Goal: Information Seeking & Learning: Learn about a topic

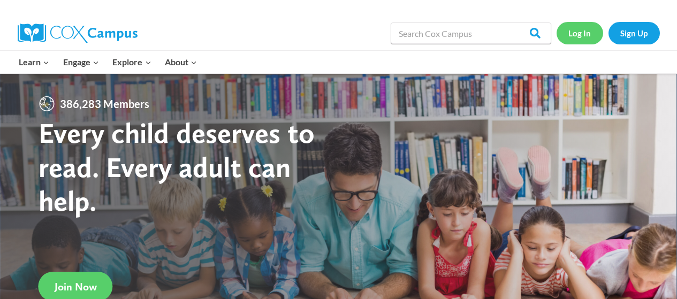
click at [577, 30] on link "Log In" at bounding box center [580, 33] width 47 height 22
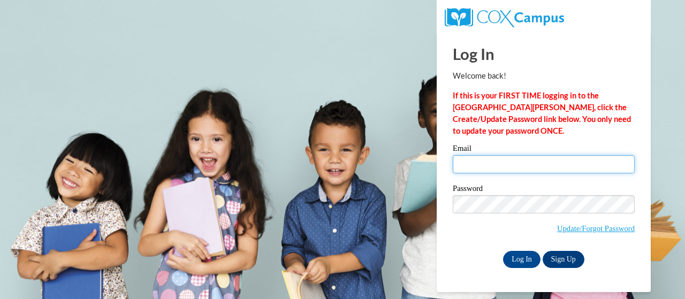
click at [507, 160] on input "Email" at bounding box center [544, 164] width 182 height 18
type input "e043084@muscogee.k12.ga.us"
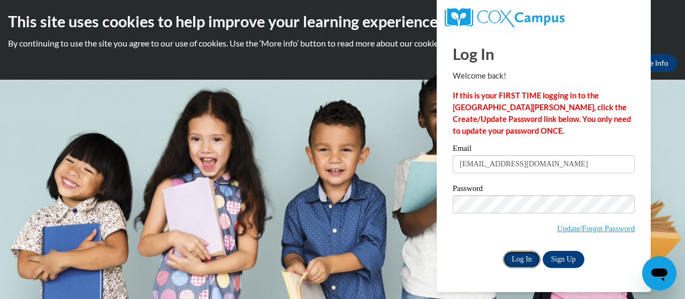
click at [530, 260] on input "Log In" at bounding box center [521, 259] width 37 height 17
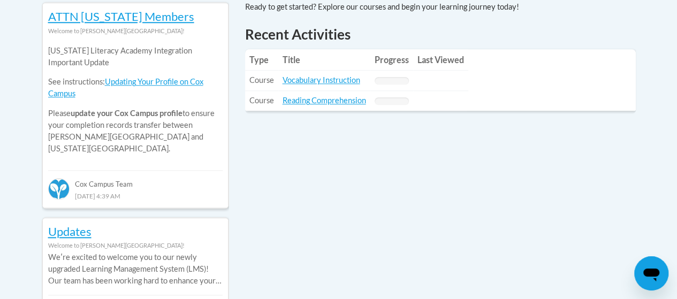
scroll to position [482, 0]
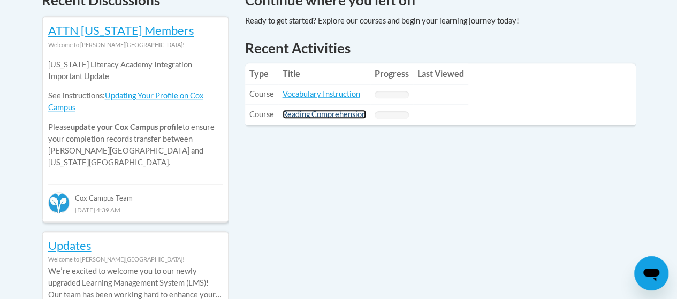
click at [340, 112] on link "Reading Comprehension" at bounding box center [324, 114] width 83 height 9
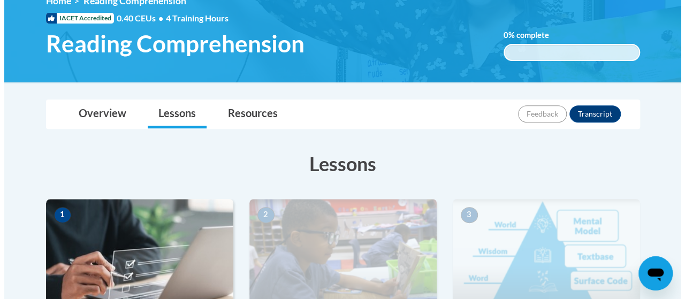
scroll to position [375, 0]
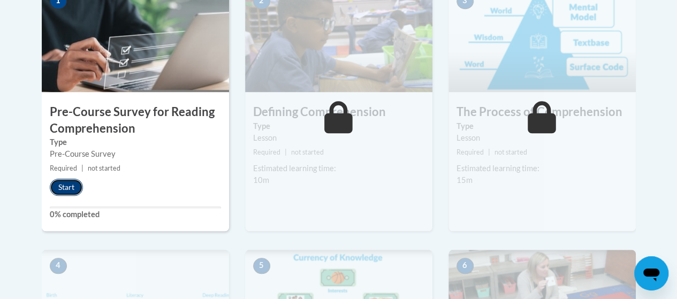
click at [56, 188] on button "Start" at bounding box center [66, 187] width 33 height 17
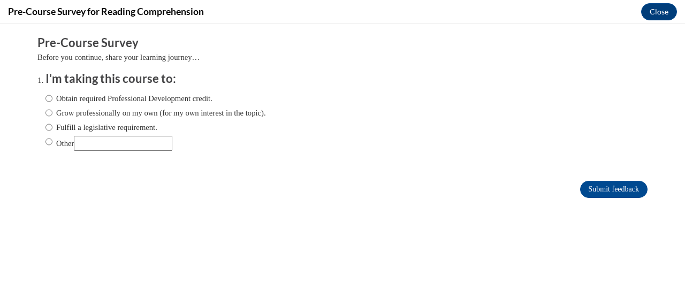
scroll to position [0, 0]
click at [87, 100] on label "Obtain required Professional Development credit." at bounding box center [128, 99] width 167 height 12
click at [52, 100] on input "Obtain required Professional Development credit." at bounding box center [48, 99] width 7 height 12
radio input "true"
click at [628, 188] on input "Submit feedback" at bounding box center [613, 189] width 67 height 17
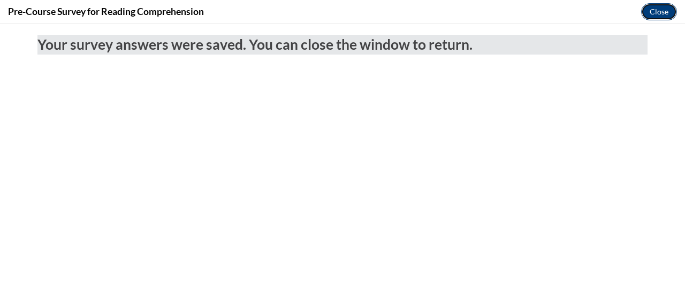
click at [654, 11] on button "Close" at bounding box center [659, 11] width 36 height 17
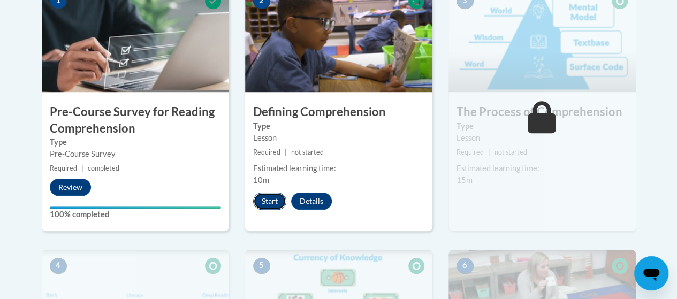
click at [277, 202] on button "Start" at bounding box center [269, 201] width 33 height 17
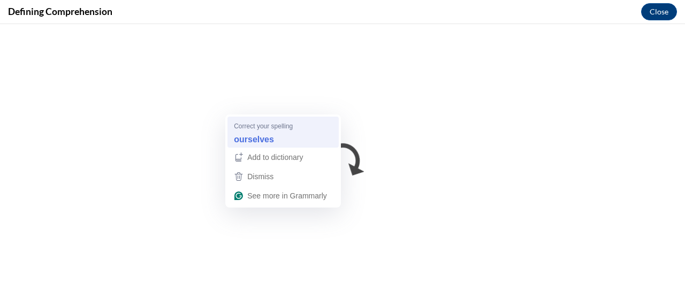
click at [293, 128] on span "Correct your spelling" at bounding box center [263, 126] width 59 height 10
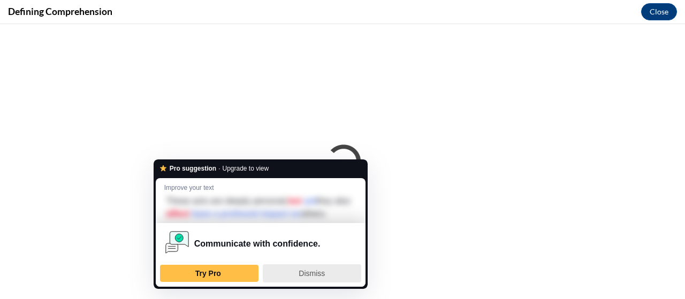
click at [309, 276] on span "Dismiss" at bounding box center [312, 273] width 26 height 9
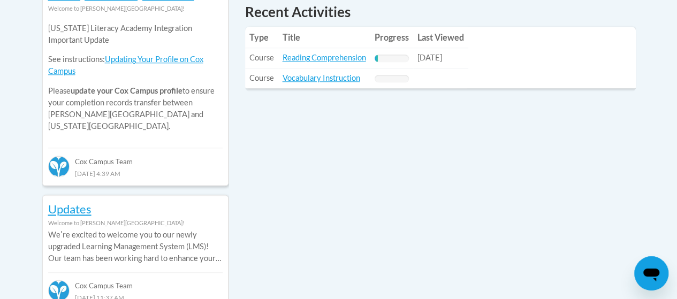
scroll to position [535, 0]
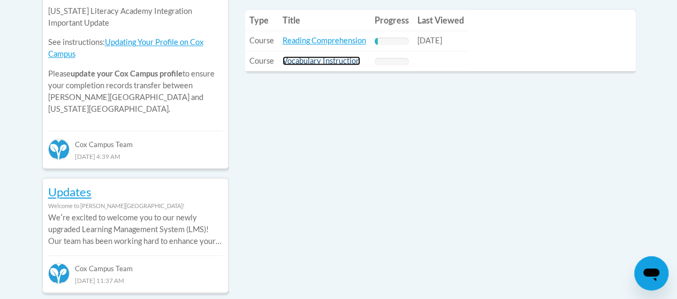
click at [329, 63] on link "Vocabulary Instruction" at bounding box center [322, 60] width 78 height 9
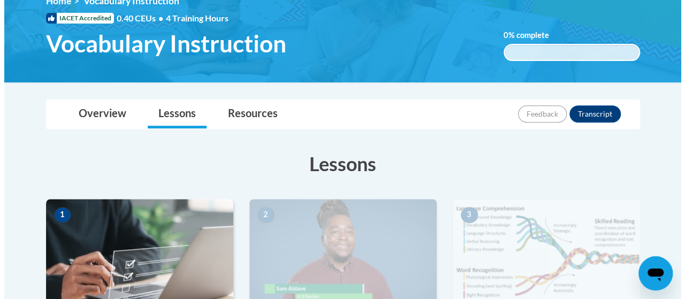
scroll to position [321, 0]
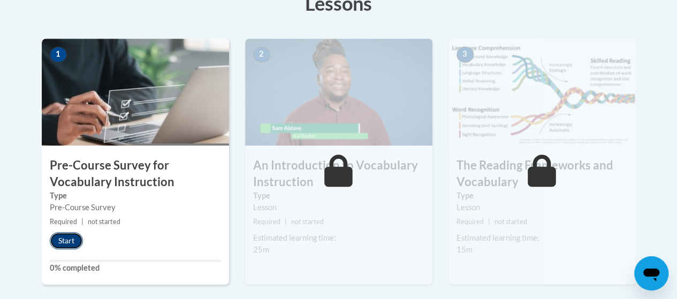
click at [66, 244] on button "Start" at bounding box center [66, 240] width 33 height 17
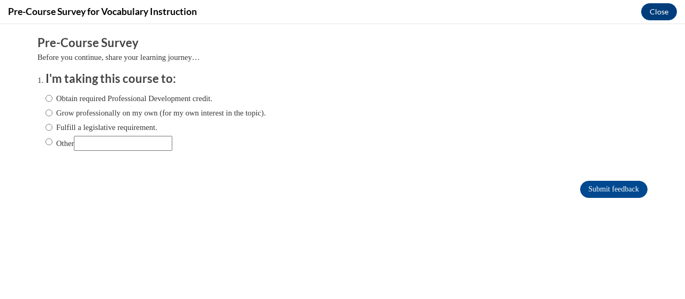
scroll to position [0, 0]
click at [62, 96] on label "Obtain required Professional Development credit." at bounding box center [128, 99] width 167 height 12
click at [52, 96] on input "Obtain required Professional Development credit." at bounding box center [48, 99] width 7 height 12
radio input "true"
click at [616, 189] on input "Submit feedback" at bounding box center [613, 189] width 67 height 17
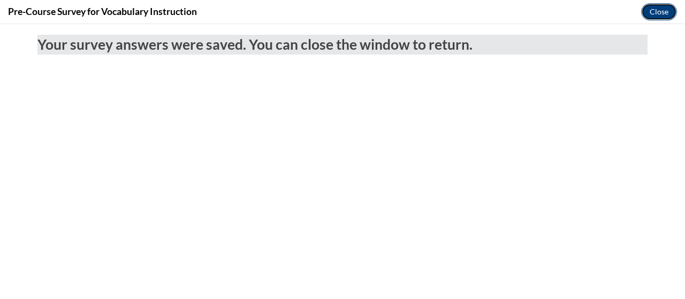
click at [655, 16] on button "Close" at bounding box center [659, 11] width 36 height 17
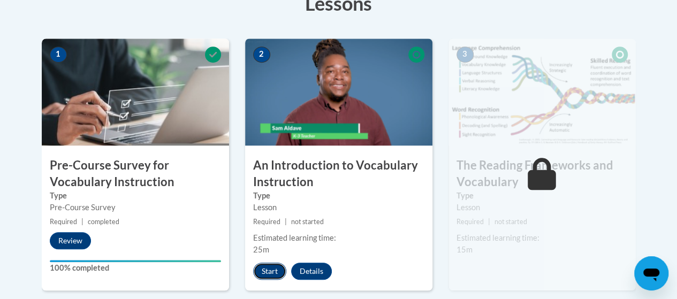
click at [268, 272] on button "Start" at bounding box center [269, 271] width 33 height 17
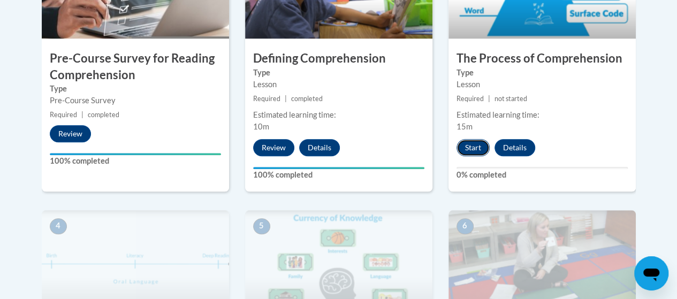
click at [474, 149] on button "Start" at bounding box center [473, 147] width 33 height 17
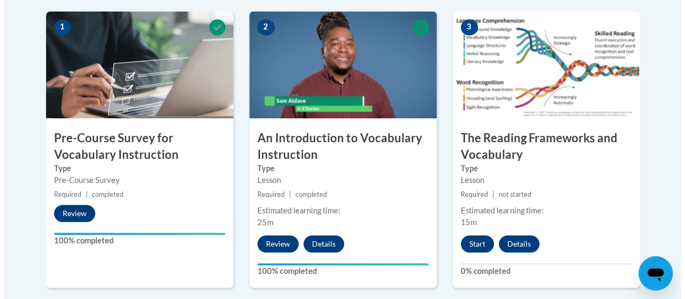
scroll to position [412, 0]
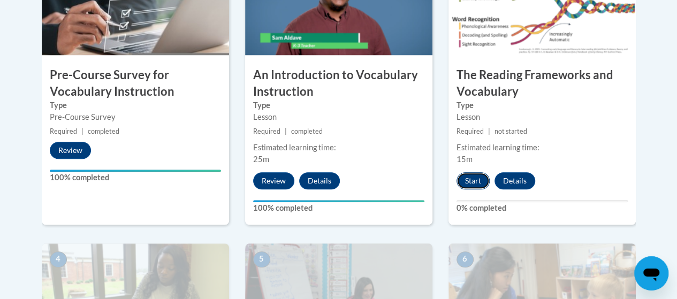
click at [469, 182] on button "Start" at bounding box center [473, 180] width 33 height 17
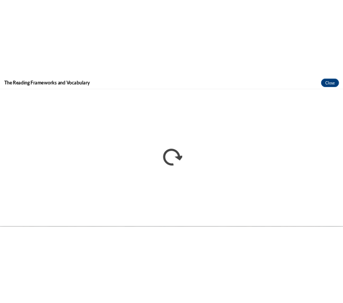
scroll to position [0, 0]
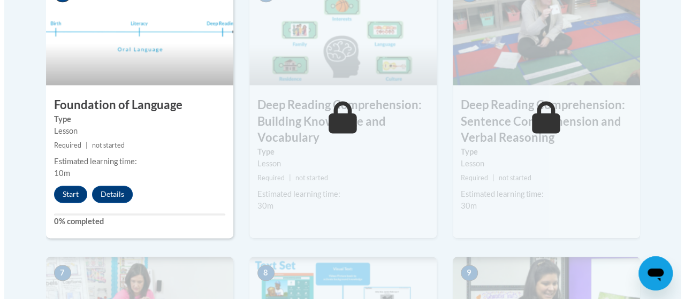
scroll to position [642, 0]
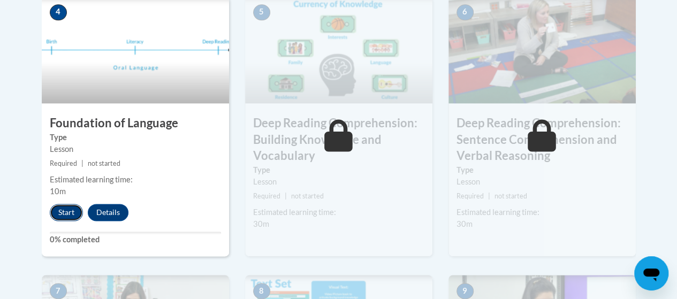
click at [63, 206] on button "Start" at bounding box center [66, 212] width 33 height 17
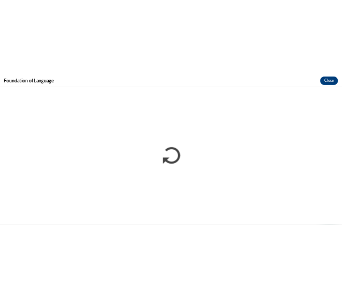
scroll to position [0, 0]
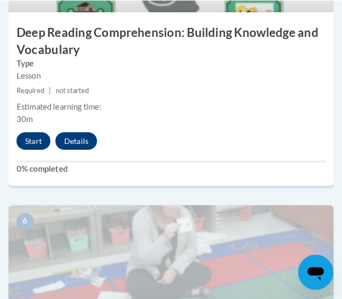
scroll to position [1606, 0]
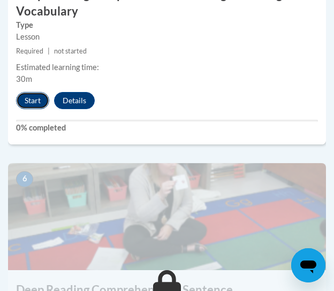
click at [19, 98] on button "Start" at bounding box center [32, 100] width 33 height 17
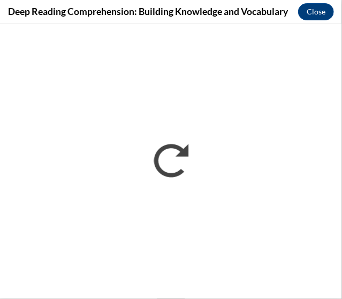
scroll to position [0, 0]
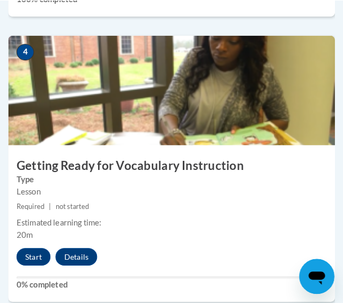
scroll to position [1321, 0]
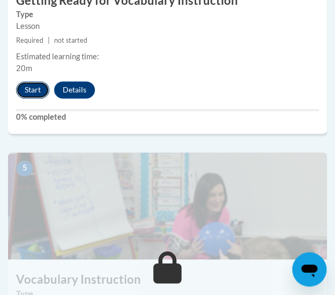
click at [29, 90] on button "Start" at bounding box center [32, 89] width 33 height 17
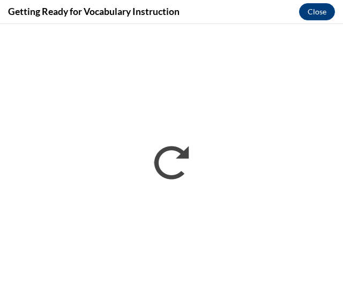
scroll to position [0, 0]
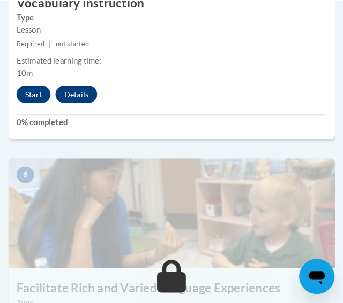
scroll to position [1595, 0]
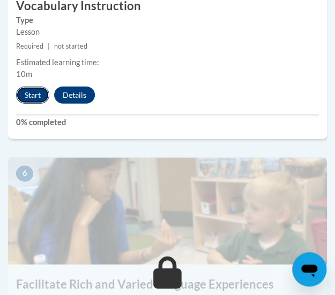
click at [31, 94] on button "Start" at bounding box center [32, 95] width 33 height 17
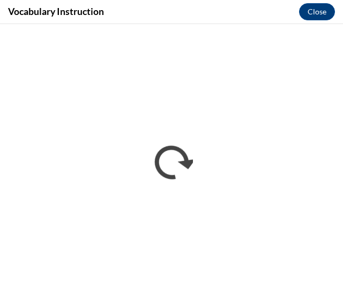
scroll to position [0, 0]
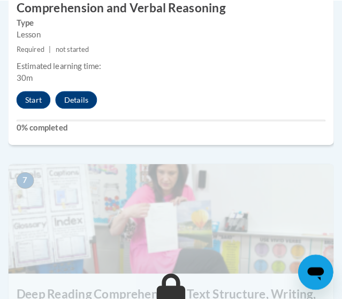
scroll to position [1900, 0]
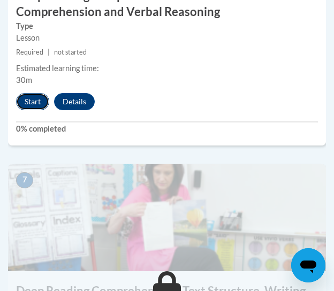
click at [34, 103] on button "Start" at bounding box center [32, 101] width 33 height 17
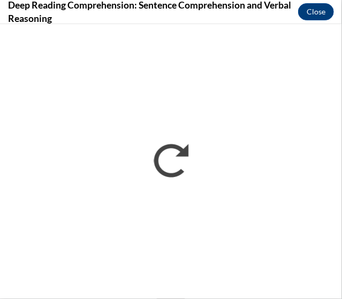
scroll to position [0, 0]
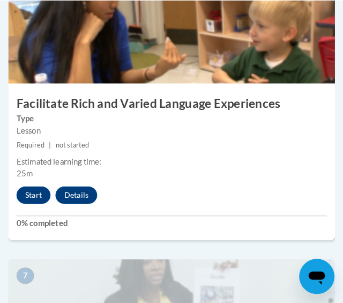
scroll to position [1777, 0]
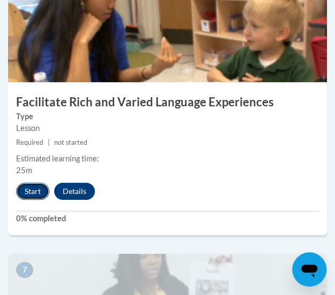
click at [28, 187] on button "Start" at bounding box center [32, 191] width 33 height 17
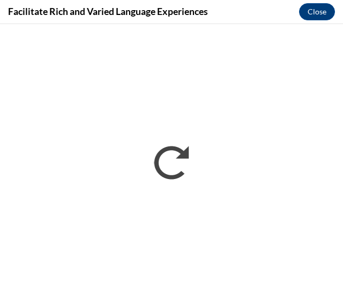
scroll to position [0, 0]
